Goal: Information Seeking & Learning: Learn about a topic

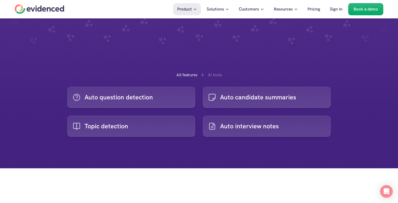
scroll to position [116, 0]
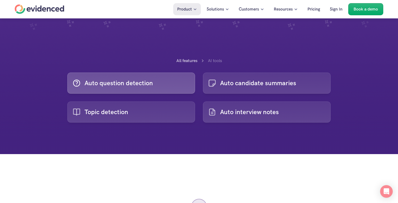
click at [75, 83] on icon at bounding box center [76, 83] width 11 height 11
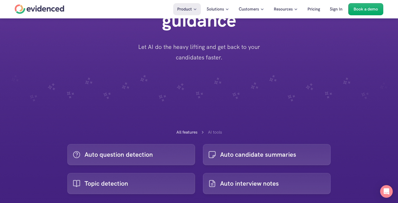
scroll to position [49, 0]
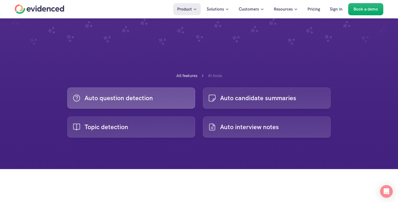
click at [138, 98] on p "Auto question detection" at bounding box center [119, 98] width 68 height 10
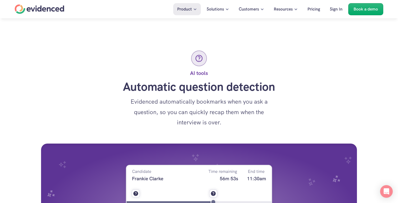
scroll to position [303, 0]
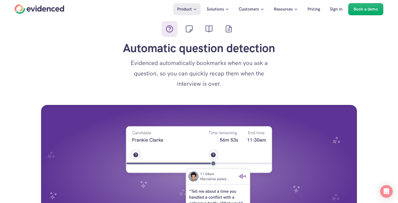
click at [189, 30] on icon at bounding box center [189, 29] width 11 height 11
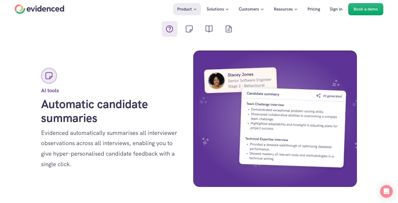
scroll to position [542, 0]
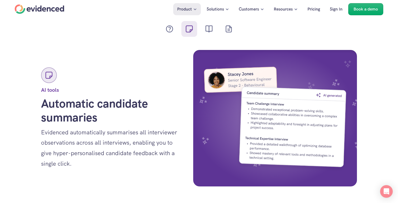
click at [206, 31] on icon at bounding box center [209, 29] width 11 height 11
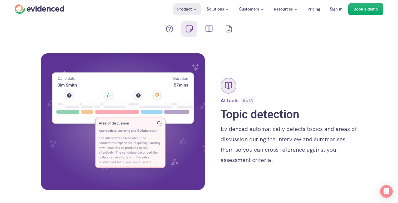
scroll to position [875, 0]
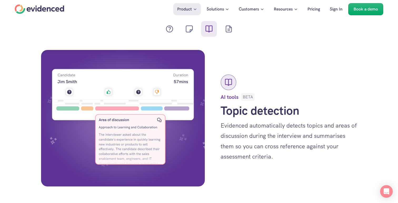
click at [231, 29] on icon at bounding box center [229, 29] width 6 height 7
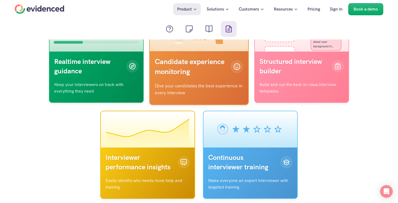
scroll to position [1418, 0]
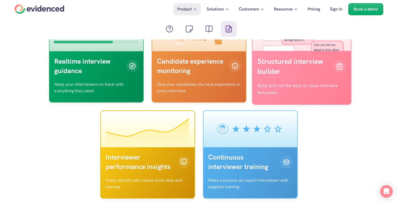
click at [334, 68] on div at bounding box center [339, 66] width 13 height 13
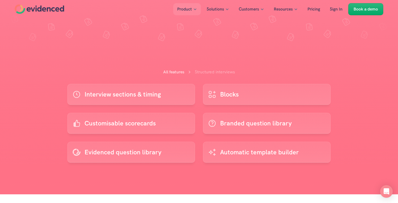
scroll to position [107, 0]
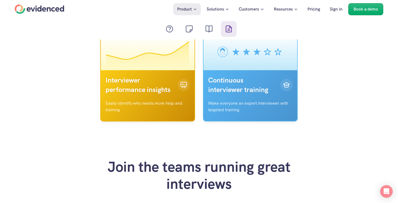
scroll to position [1450, 0]
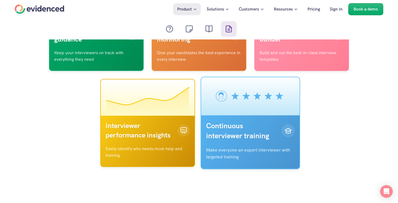
click at [225, 127] on p "Continuous interviewer training" at bounding box center [242, 131] width 73 height 20
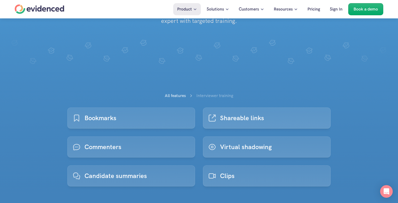
scroll to position [42, 0]
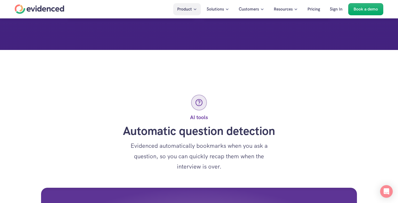
scroll to position [354, 0]
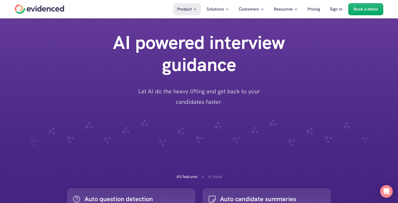
scroll to position [354, 0]
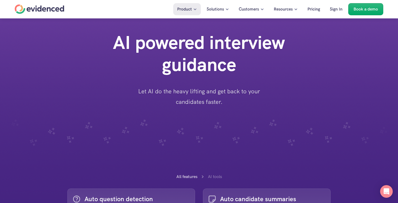
scroll to position [354, 0]
